Goal: Check status: Check status

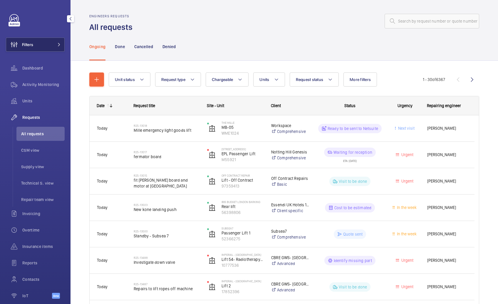
click at [41, 41] on button "Filters" at bounding box center [35, 45] width 59 height 14
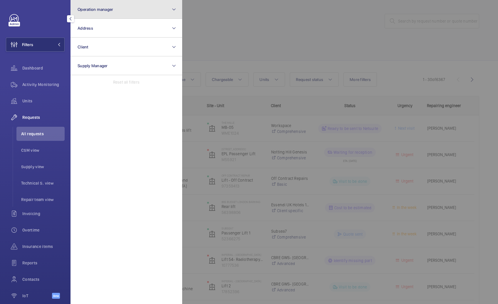
click at [105, 12] on button "Operation manager" at bounding box center [126, 9] width 112 height 19
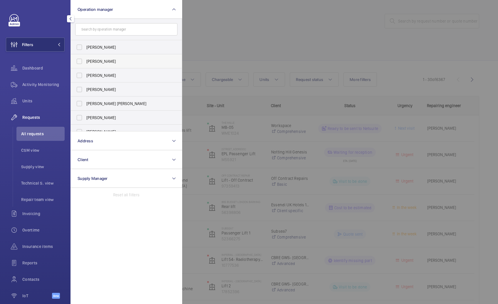
click at [108, 60] on span "[PERSON_NAME]" at bounding box center [126, 61] width 81 height 6
click at [85, 60] on input "[PERSON_NAME]" at bounding box center [79, 61] width 12 height 12
checkbox input "true"
click at [109, 90] on span "[PERSON_NAME]" at bounding box center [126, 90] width 81 height 6
click at [85, 90] on input "[PERSON_NAME]" at bounding box center [79, 90] width 12 height 12
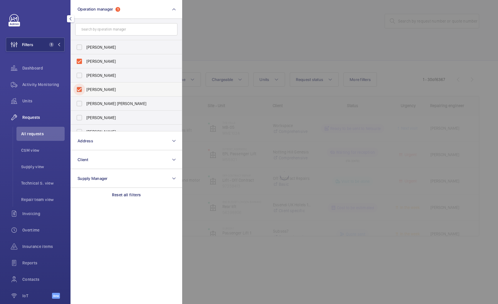
checkbox input "true"
click at [254, 44] on div at bounding box center [431, 152] width 498 height 304
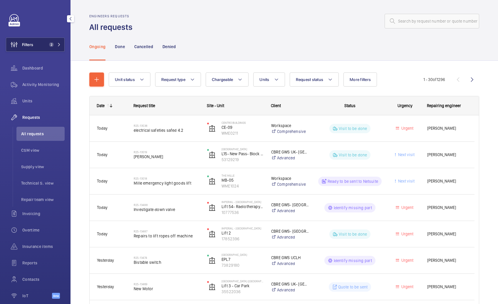
click at [49, 47] on span "2" at bounding box center [54, 44] width 14 height 5
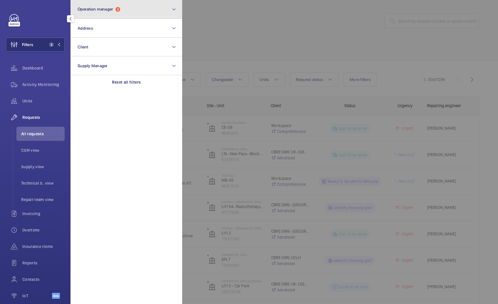
click at [102, 12] on button "Operation manager 2" at bounding box center [126, 9] width 112 height 19
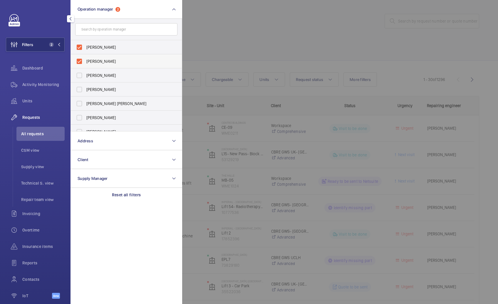
click at [101, 60] on span "[PERSON_NAME]" at bounding box center [126, 61] width 81 height 6
click at [85, 60] on input "[PERSON_NAME]" at bounding box center [79, 61] width 12 height 12
checkbox input "false"
click at [250, 37] on div at bounding box center [431, 152] width 498 height 304
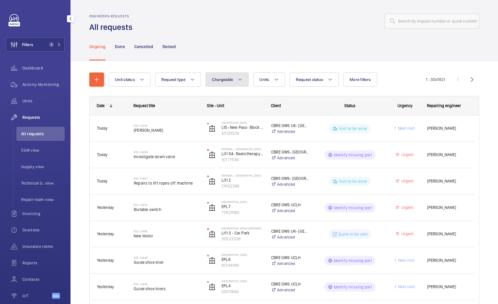
click at [231, 79] on span "Chargeable" at bounding box center [222, 79] width 21 height 5
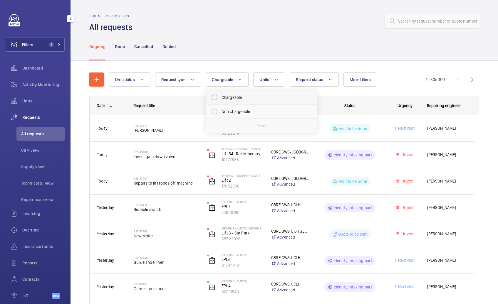
click at [222, 99] on mat-radio-button "Chargeable" at bounding box center [261, 98] width 106 height 12
radio input "true"
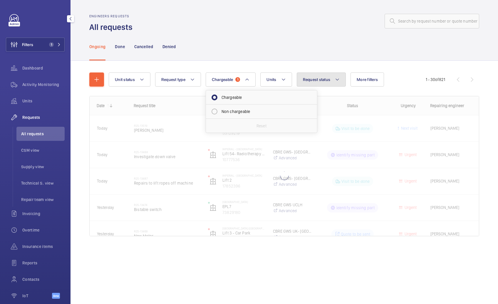
click at [313, 83] on button "Request status" at bounding box center [320, 80] width 49 height 14
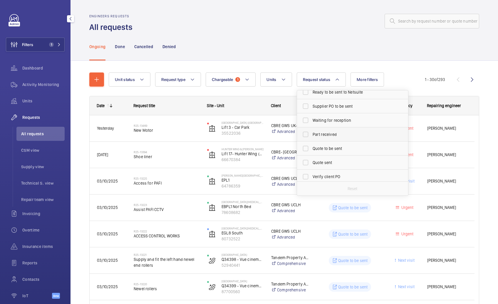
scroll to position [55, 0]
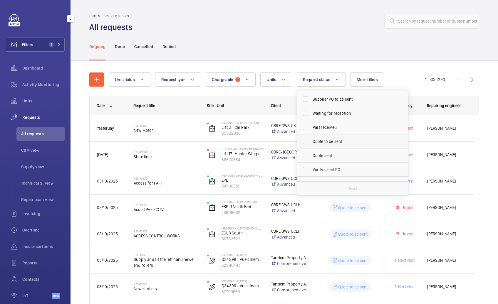
click at [319, 142] on span "Quote to be sent" at bounding box center [352, 142] width 81 height 6
click at [311, 142] on input "Quote to be sent" at bounding box center [305, 142] width 12 height 12
checkbox input "true"
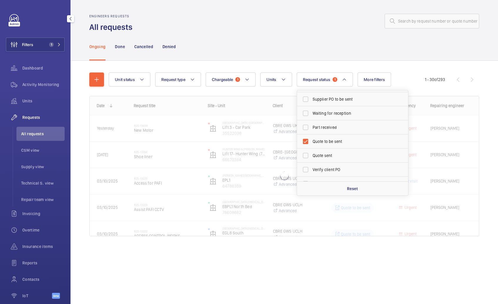
click at [308, 39] on div "Ongoing Done Cancelled Denied" at bounding box center [284, 47] width 390 height 28
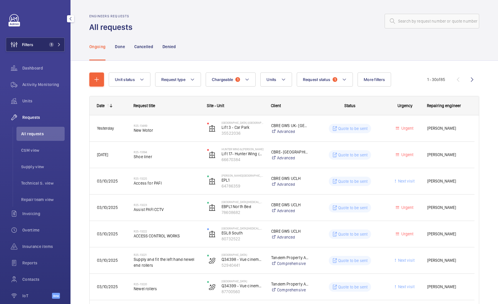
click at [49, 45] on span "1" at bounding box center [51, 44] width 5 height 5
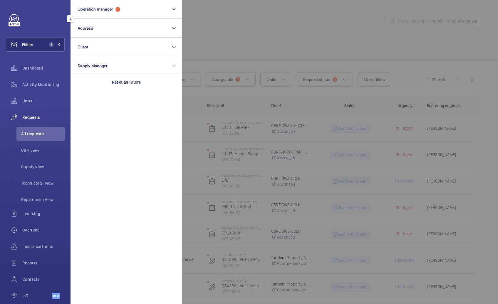
click at [279, 26] on div at bounding box center [431, 152] width 498 height 304
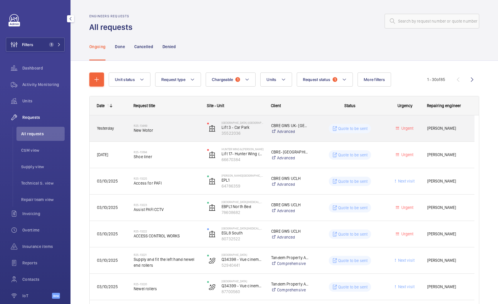
click at [189, 133] on div "R25-13469 New Motor" at bounding box center [167, 128] width 66 height 17
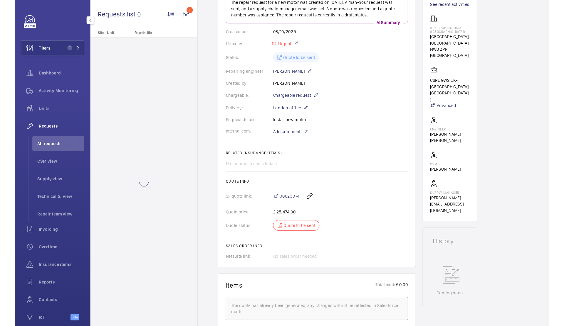
scroll to position [108, 0]
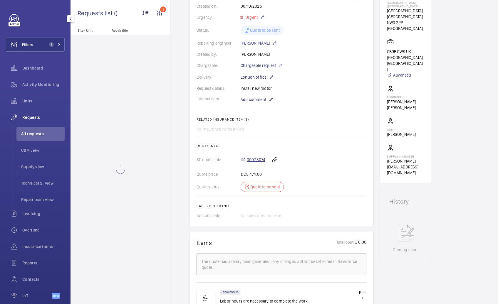
click at [259, 160] on span "00023074" at bounding box center [256, 160] width 18 height 6
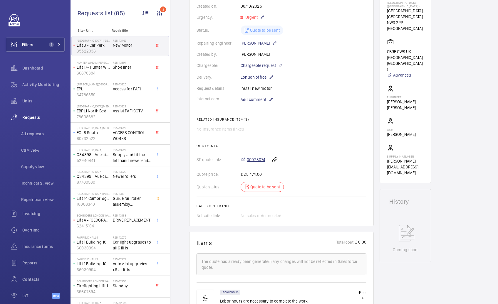
click at [259, 159] on span "00023074" at bounding box center [256, 160] width 18 height 6
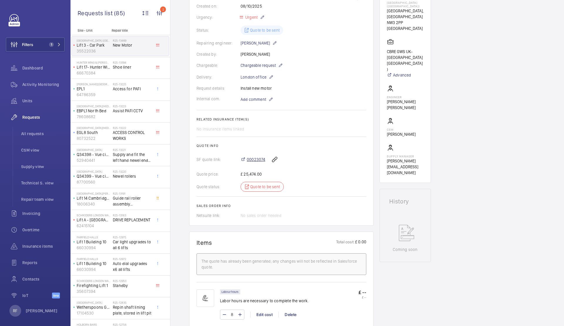
scroll to position [108, 0]
click at [49, 44] on span "1" at bounding box center [51, 44] width 5 height 5
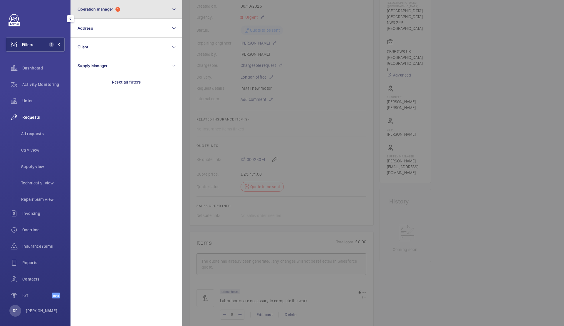
click at [114, 0] on button "Operation manager 1" at bounding box center [126, 9] width 112 height 19
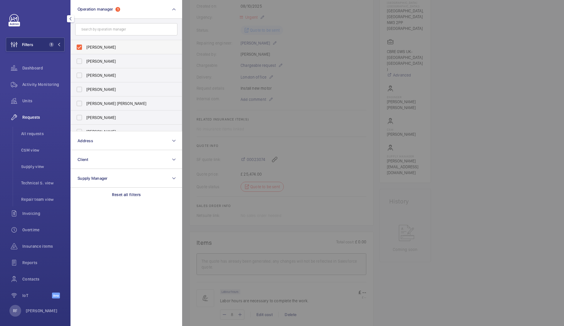
click at [109, 43] on label "[PERSON_NAME]" at bounding box center [122, 47] width 102 height 14
click at [85, 43] on input "[PERSON_NAME]" at bounding box center [79, 47] width 12 height 12
checkbox input "false"
click at [113, 99] on label "[PERSON_NAME] [PERSON_NAME]" at bounding box center [122, 104] width 102 height 14
click at [85, 99] on input "[PERSON_NAME] [PERSON_NAME]" at bounding box center [79, 104] width 12 height 12
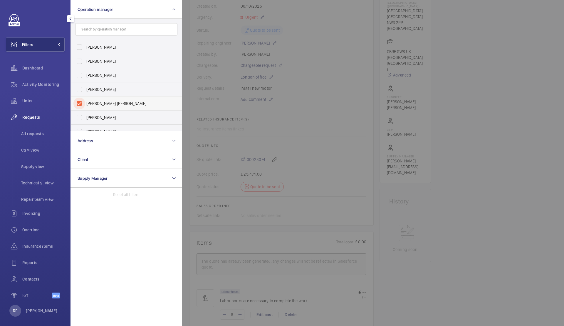
checkbox input "true"
click at [223, 27] on div at bounding box center [464, 163] width 564 height 326
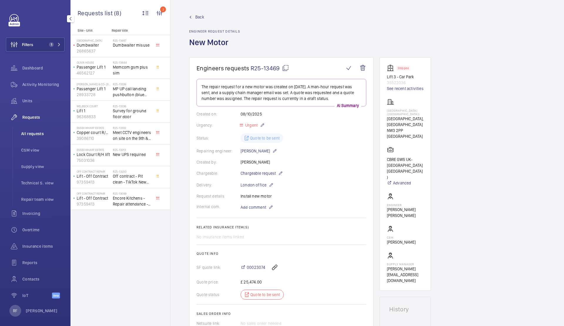
click at [32, 135] on span "All requests" at bounding box center [42, 134] width 43 height 6
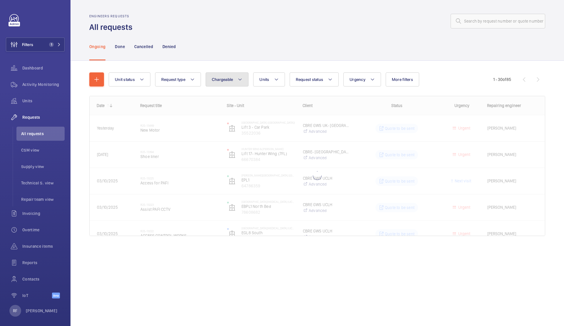
click at [227, 73] on button "Chargeable" at bounding box center [226, 80] width 43 height 14
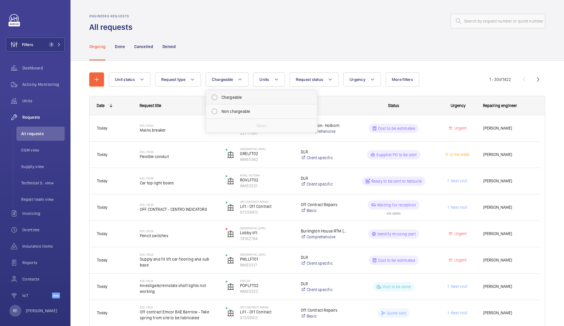
click at [225, 98] on mat-radio-button "Chargeable" at bounding box center [261, 98] width 106 height 12
radio input "true"
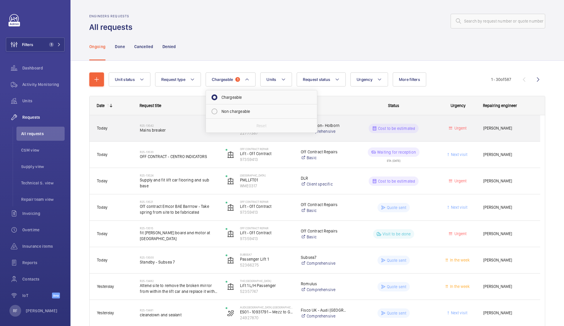
click at [174, 130] on span "Mains breaker" at bounding box center [179, 130] width 78 height 6
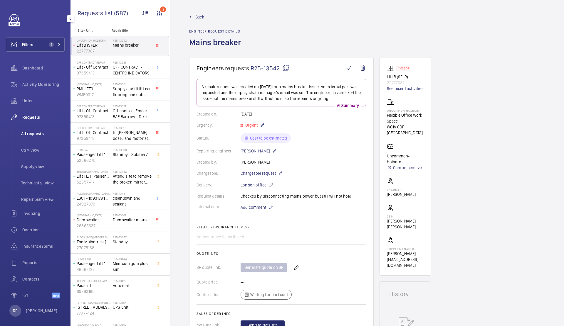
click at [42, 133] on span "All requests" at bounding box center [42, 134] width 43 height 6
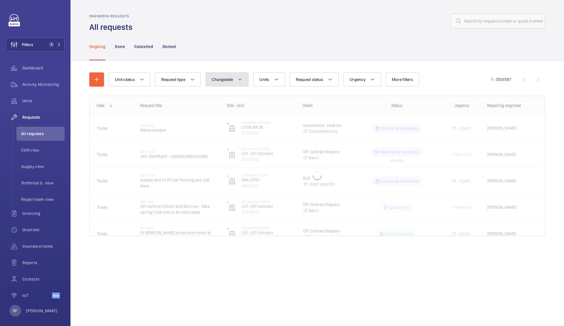
click at [213, 81] on span "Chargeable" at bounding box center [222, 79] width 21 height 5
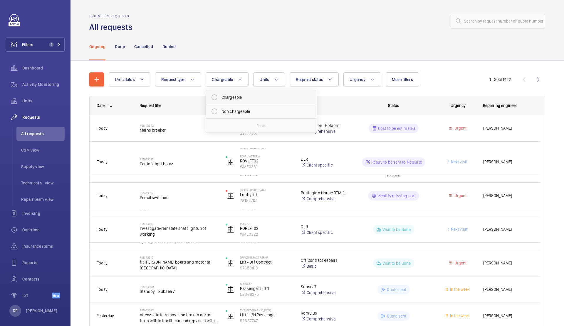
click at [224, 94] on mat-radio-button "Chargeable" at bounding box center [261, 98] width 106 height 12
radio input "true"
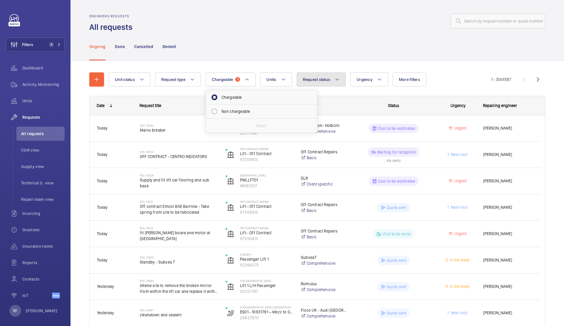
click at [334, 82] on button "Request status" at bounding box center [320, 80] width 49 height 14
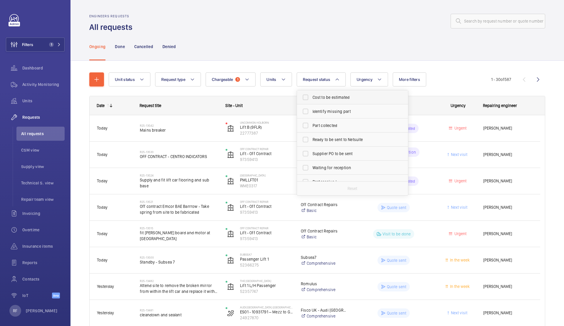
click at [342, 100] on span "Cost to be estimated" at bounding box center [352, 98] width 81 height 6
click at [311, 100] on input "Cost to be estimated" at bounding box center [305, 98] width 12 height 12
checkbox input "true"
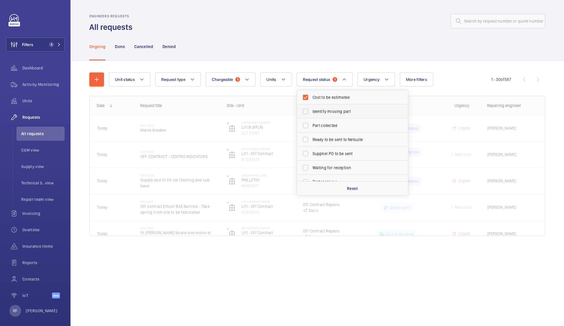
click at [341, 113] on span "Identify missing part" at bounding box center [352, 112] width 81 height 6
click at [311, 113] on input "Identify missing part" at bounding box center [305, 112] width 12 height 12
checkbox input "true"
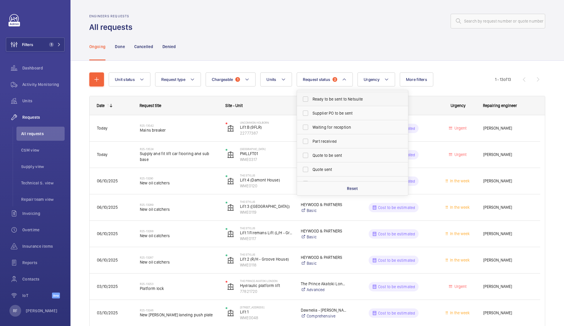
scroll to position [41, 0]
click at [337, 156] on span "Quote to be sent" at bounding box center [352, 155] width 81 height 6
click at [311, 156] on input "Quote to be sent" at bounding box center [305, 155] width 12 height 12
checkbox input "true"
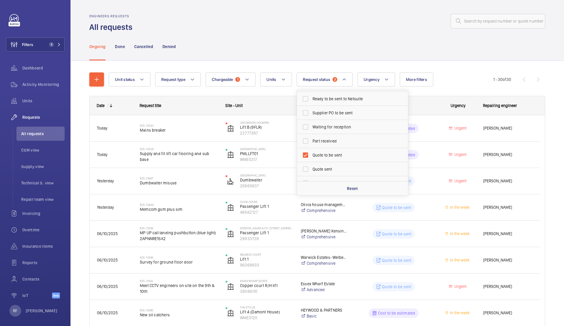
click at [312, 32] on div "Engineers requests All requests" at bounding box center [317, 23] width 456 height 18
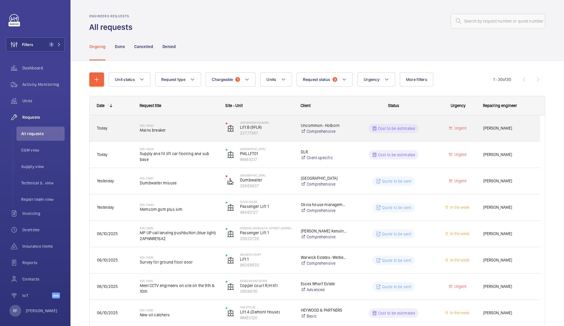
click at [352, 132] on div "Cost to be estimated" at bounding box center [389, 128] width 85 height 21
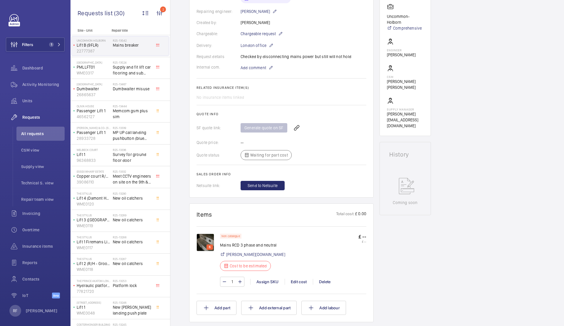
scroll to position [151, 0]
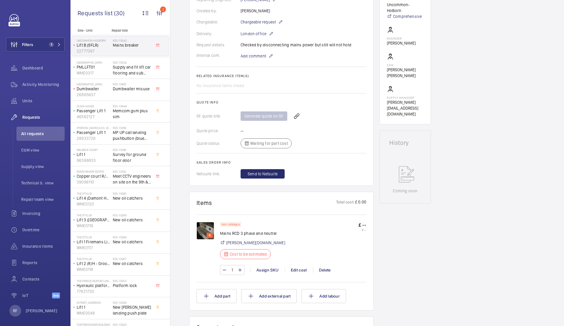
click at [210, 228] on img at bounding box center [205, 231] width 18 height 18
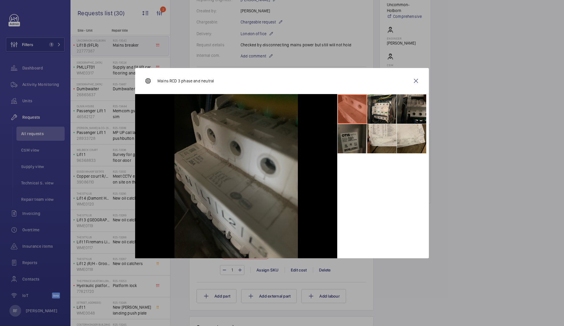
click at [358, 148] on li at bounding box center [351, 138] width 29 height 29
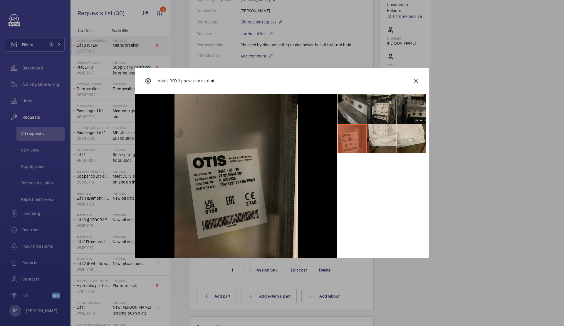
click at [379, 114] on li at bounding box center [381, 109] width 29 height 29
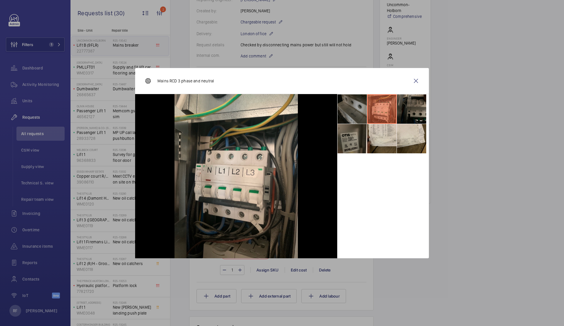
click at [356, 112] on li at bounding box center [351, 109] width 29 height 29
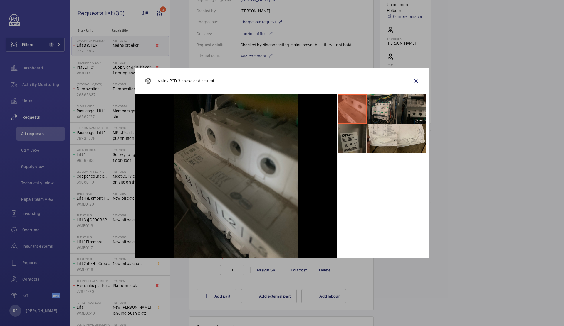
click at [385, 110] on li at bounding box center [381, 109] width 29 height 29
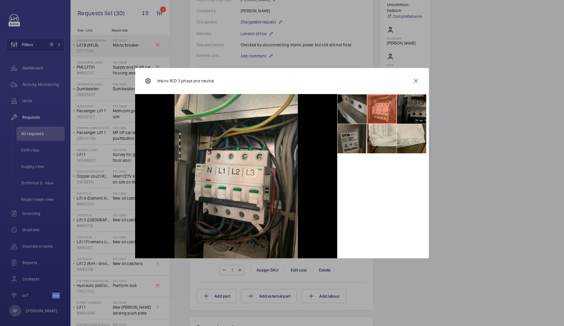
click at [409, 109] on li at bounding box center [411, 109] width 29 height 29
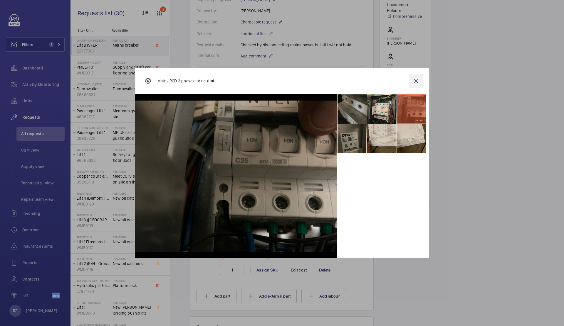
click at [412, 83] on wm-front-icon-button at bounding box center [416, 81] width 14 height 14
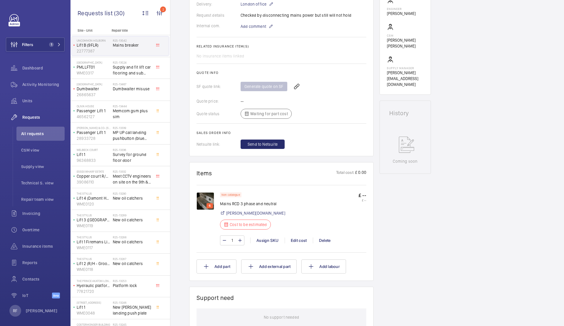
scroll to position [191, 0]
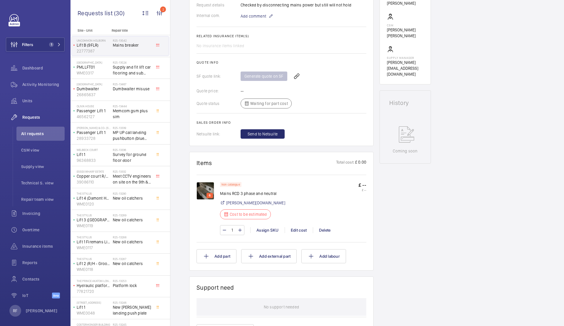
click at [207, 190] on img at bounding box center [205, 191] width 18 height 18
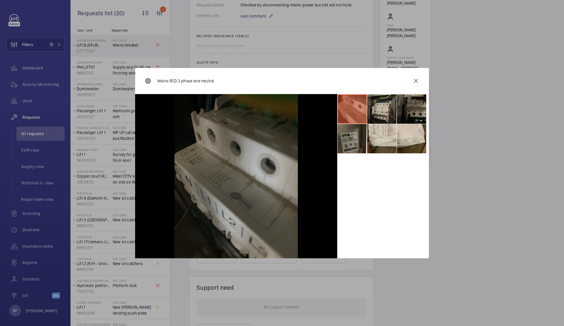
click at [380, 112] on li at bounding box center [381, 109] width 29 height 29
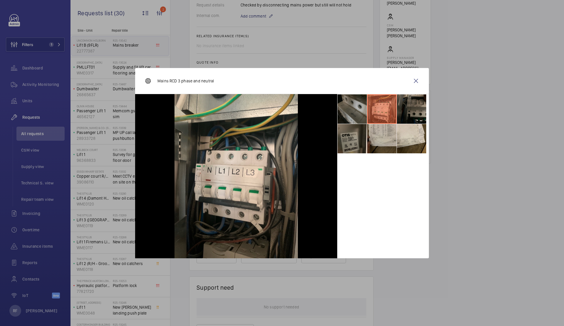
click at [390, 134] on li at bounding box center [381, 138] width 29 height 29
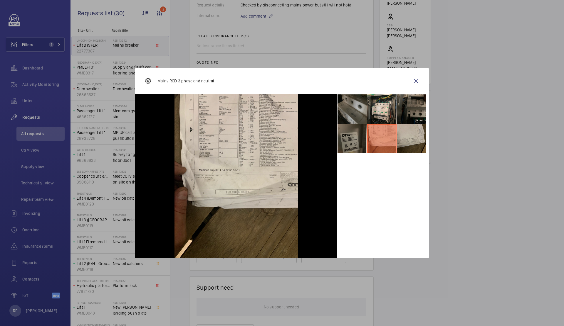
click at [400, 136] on li at bounding box center [411, 138] width 29 height 29
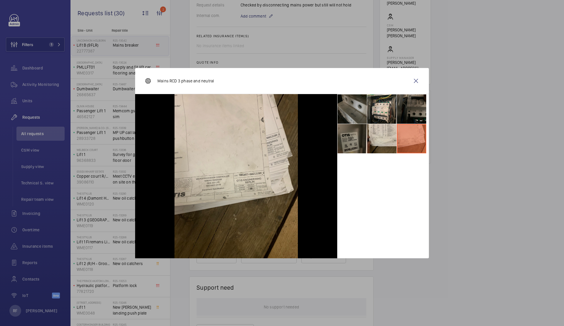
click at [407, 108] on li at bounding box center [411, 109] width 29 height 29
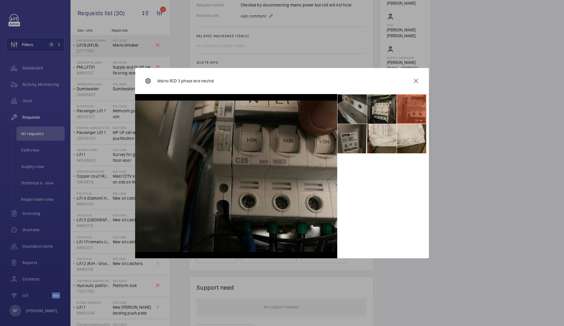
click at [385, 107] on li at bounding box center [381, 109] width 29 height 29
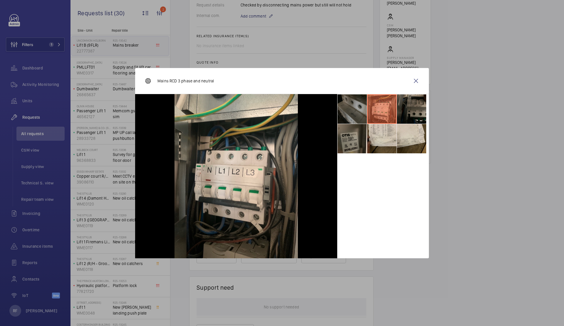
click at [349, 110] on li at bounding box center [351, 109] width 29 height 29
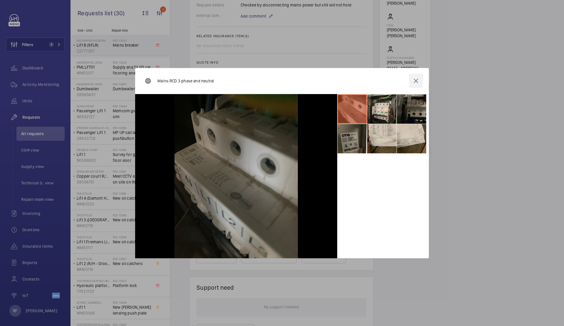
click at [409, 79] on wm-front-icon-button at bounding box center [416, 81] width 14 height 14
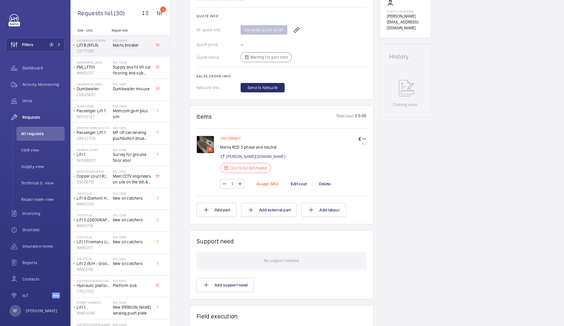
scroll to position [254, 0]
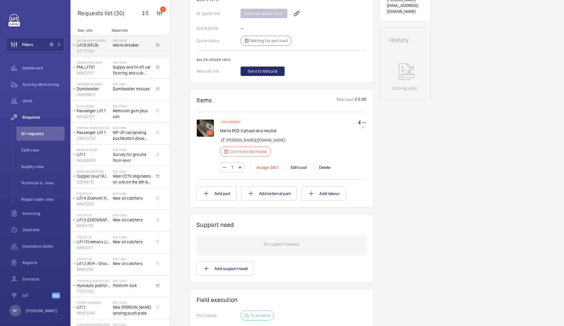
click at [270, 168] on div "Assign SKU" at bounding box center [267, 168] width 34 height 6
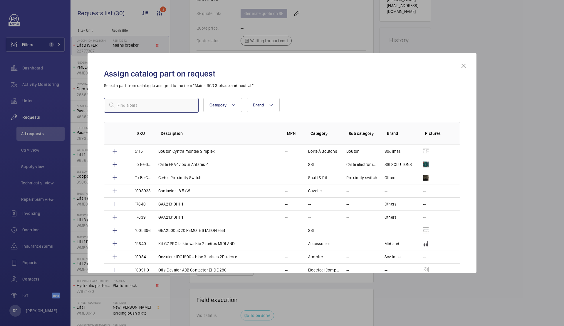
click at [152, 105] on input "text" at bounding box center [151, 105] width 95 height 15
type input "rcd"
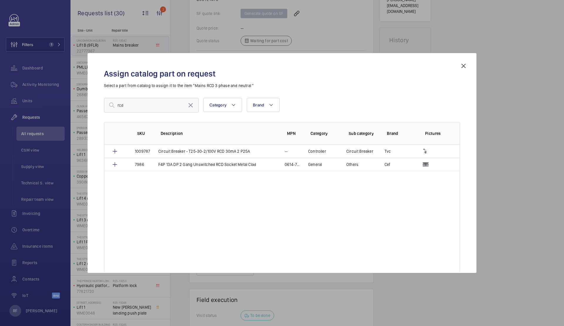
click at [463, 66] on mat-icon at bounding box center [463, 66] width 7 height 7
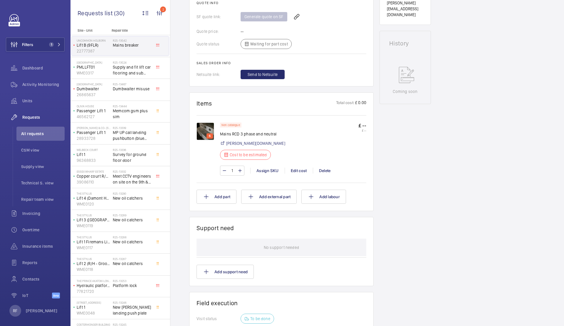
scroll to position [241, 0]
